Goal: Task Accomplishment & Management: Manage account settings

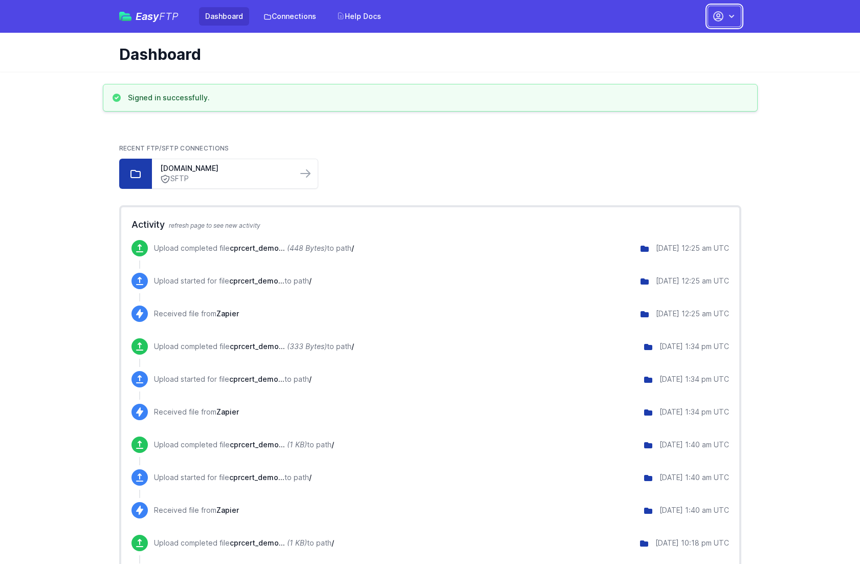
click at [723, 24] on button "button" at bounding box center [725, 16] width 34 height 21
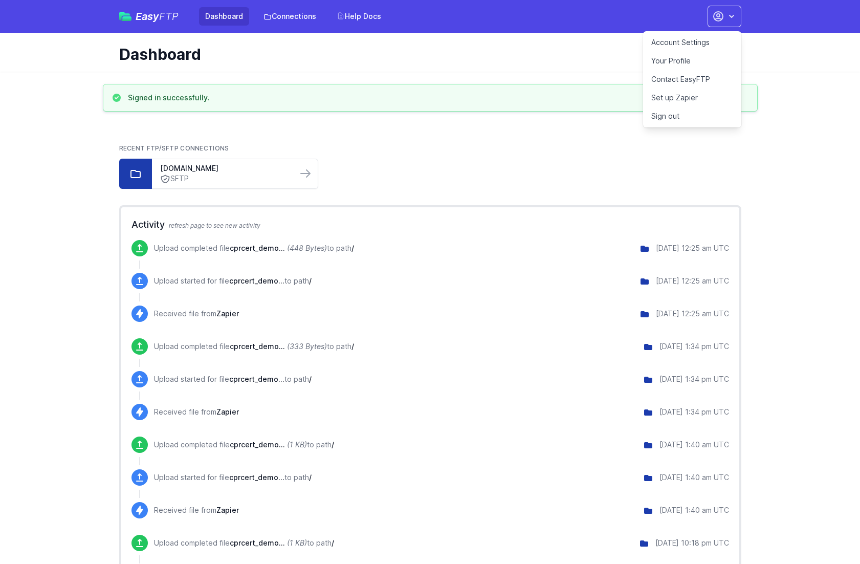
click at [702, 44] on link "Account Settings" at bounding box center [692, 42] width 98 height 18
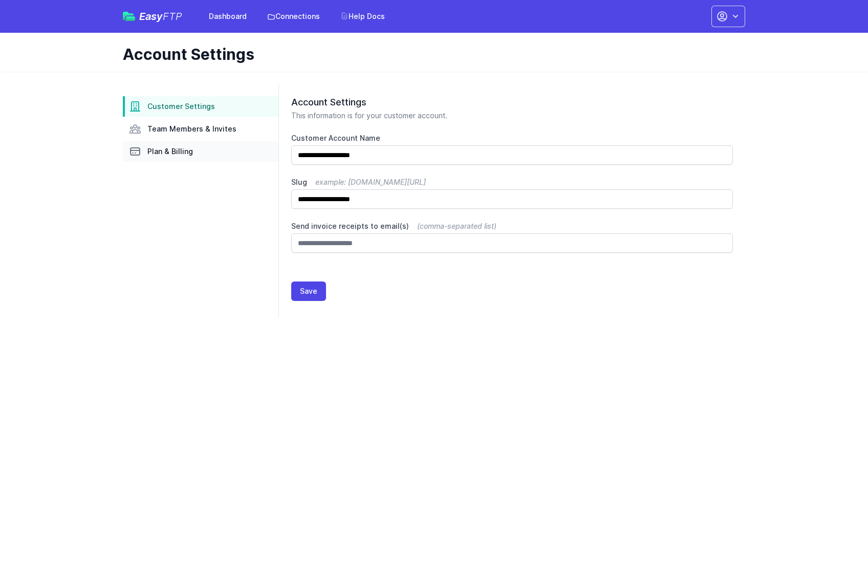
click at [171, 152] on span "Plan & Billing" at bounding box center [170, 151] width 46 height 10
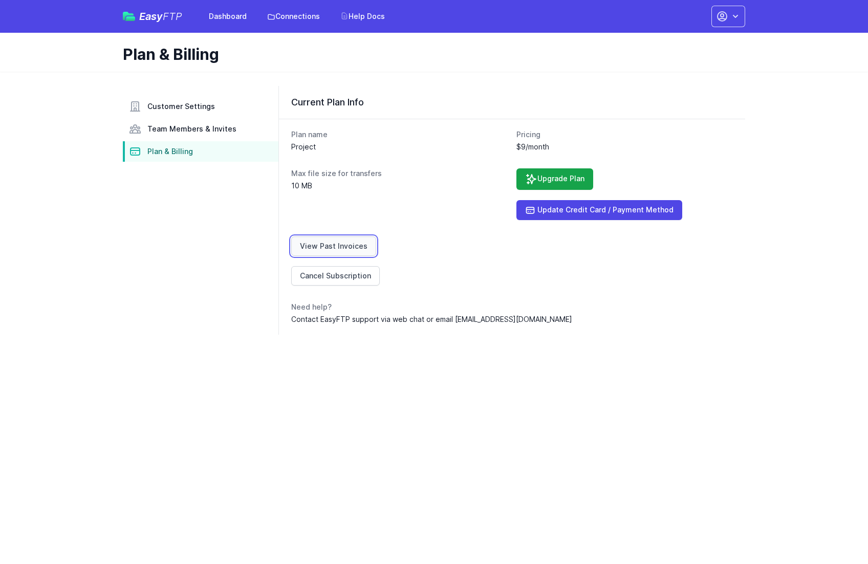
click at [345, 250] on link "View Past Invoices" at bounding box center [333, 245] width 85 height 19
